Goal: Information Seeking & Learning: Check status

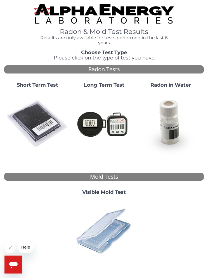
click at [35, 118] on img at bounding box center [37, 123] width 62 height 62
click at [34, 118] on img at bounding box center [37, 123] width 62 height 62
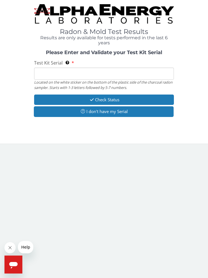
click at [53, 73] on input "Test Kit Serial Located on the white sticker on the bottom of the plastic side …" at bounding box center [104, 74] width 140 height 12
click at [41, 73] on input "Test Kit Serial Located on the white sticker on the bottom of the plastic side …" at bounding box center [104, 74] width 140 height 12
click at [52, 72] on input "Test Kit Serial Located on the white sticker on the bottom of the plastic side …" at bounding box center [104, 74] width 140 height 12
paste input "AA745150"
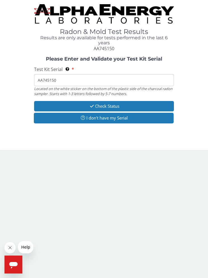
type input "AA745150"
click at [152, 101] on button "Check Status" at bounding box center [104, 106] width 140 height 10
